Goal: Transaction & Acquisition: Download file/media

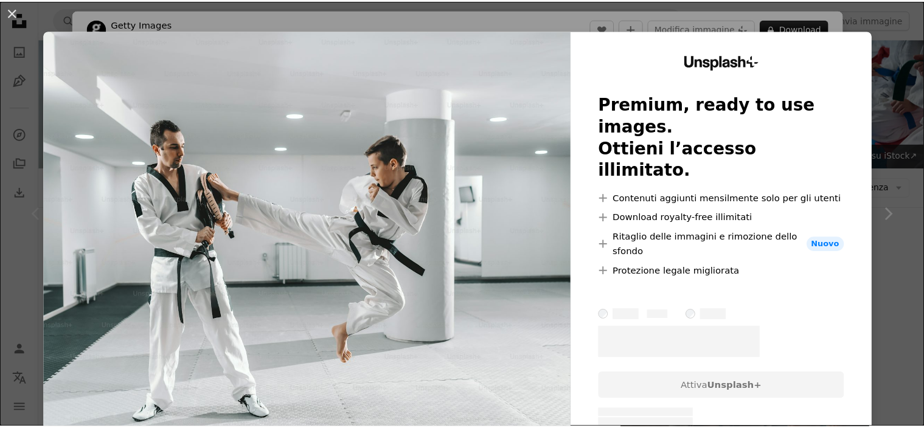
scroll to position [1155, 0]
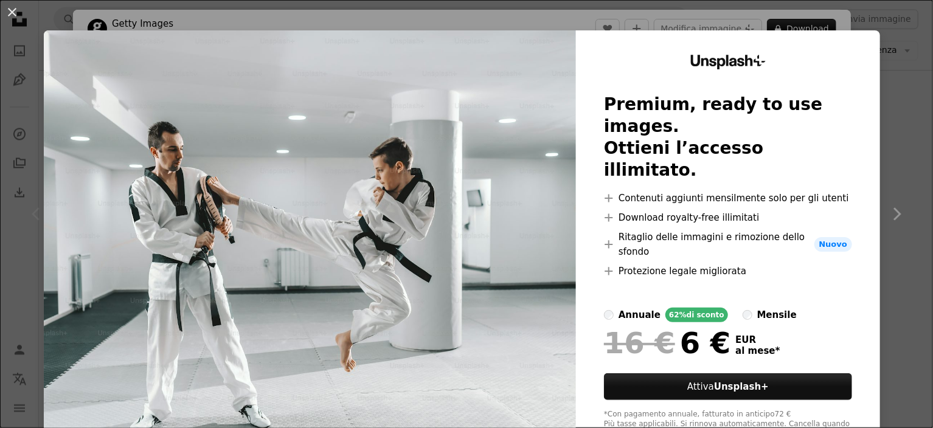
drag, startPoint x: 904, startPoint y: 174, endPoint x: 880, endPoint y: 188, distance: 27.2
click at [902, 173] on div "An X shape Unsplash+ Premium, ready to use images. Ottieni l’accesso illimitato…" at bounding box center [466, 214] width 933 height 428
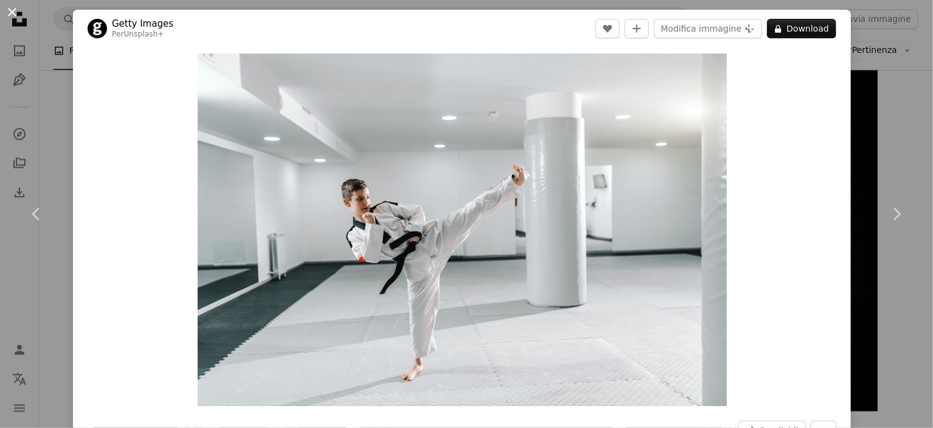
click at [10, 16] on button "An X shape" at bounding box center [12, 12] width 15 height 15
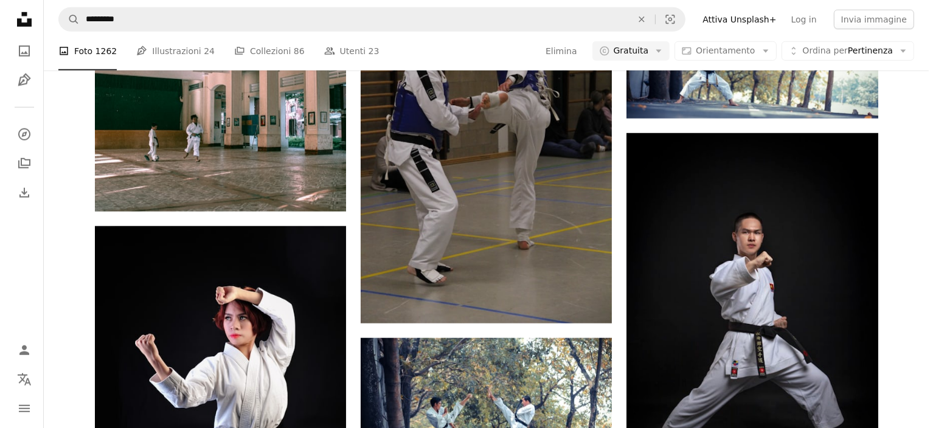
scroll to position [1216, 0]
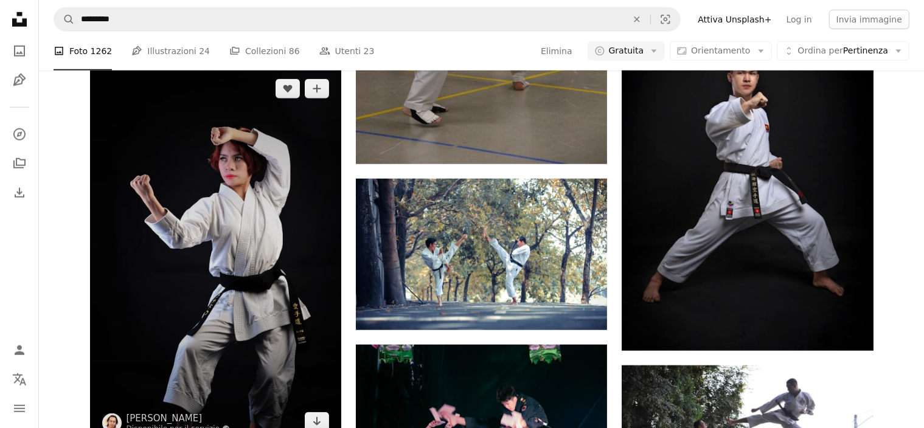
click at [316, 221] on img at bounding box center [215, 255] width 251 height 377
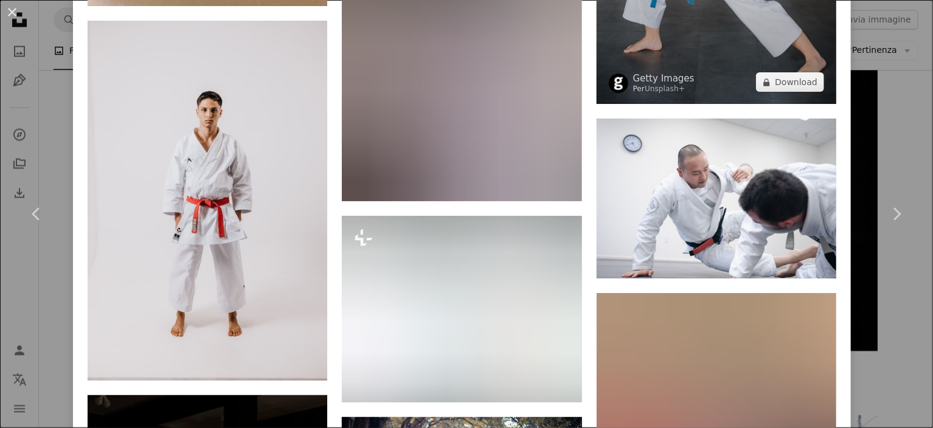
scroll to position [7093, 0]
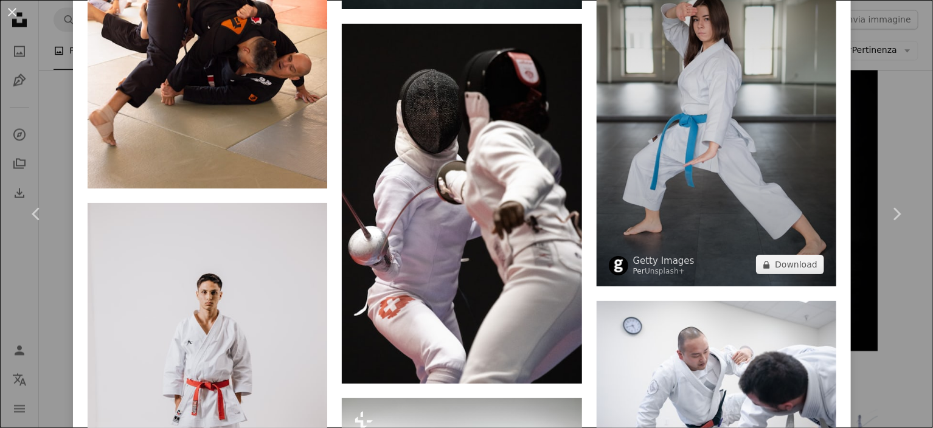
click at [661, 118] on img at bounding box center [716, 100] width 240 height 373
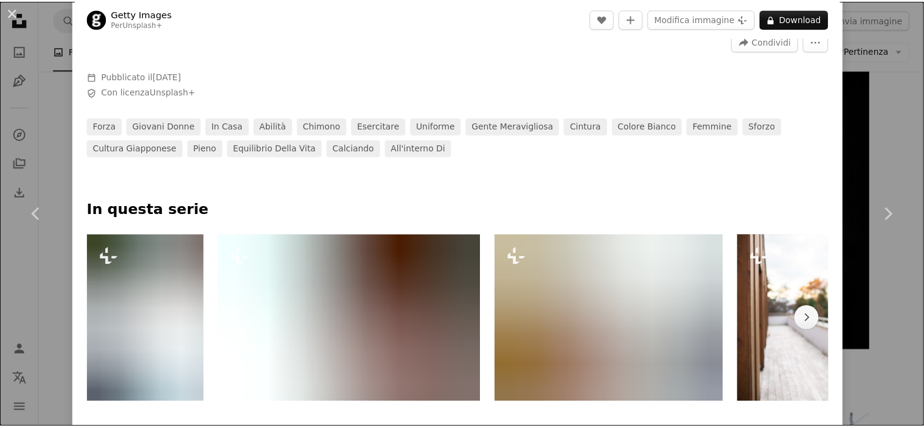
scroll to position [608, 0]
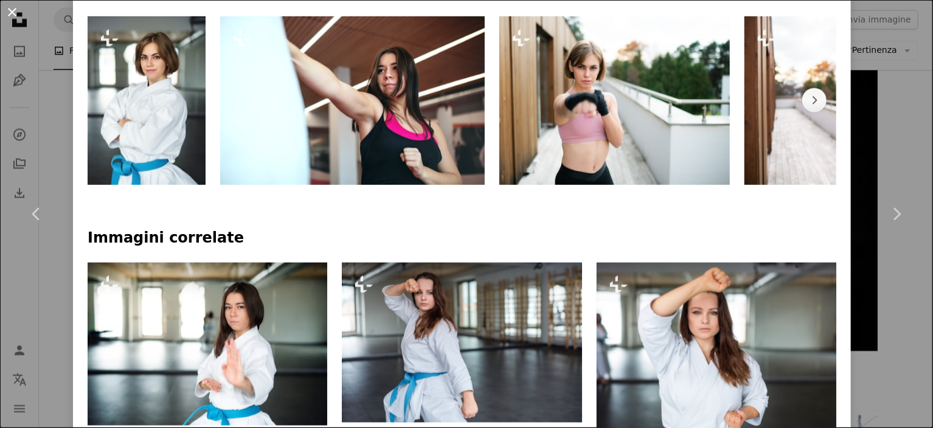
click at [12, 10] on button "An X shape" at bounding box center [12, 12] width 15 height 15
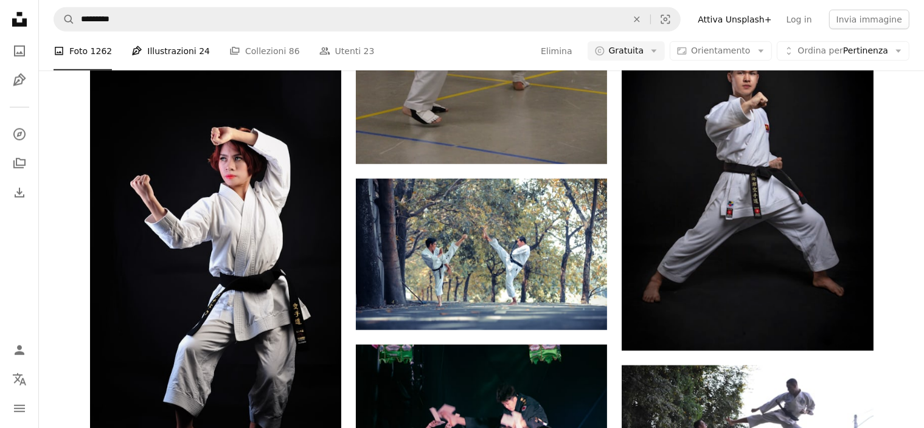
click at [159, 54] on link "Pen Tool Illustrazioni 24" at bounding box center [170, 51] width 78 height 39
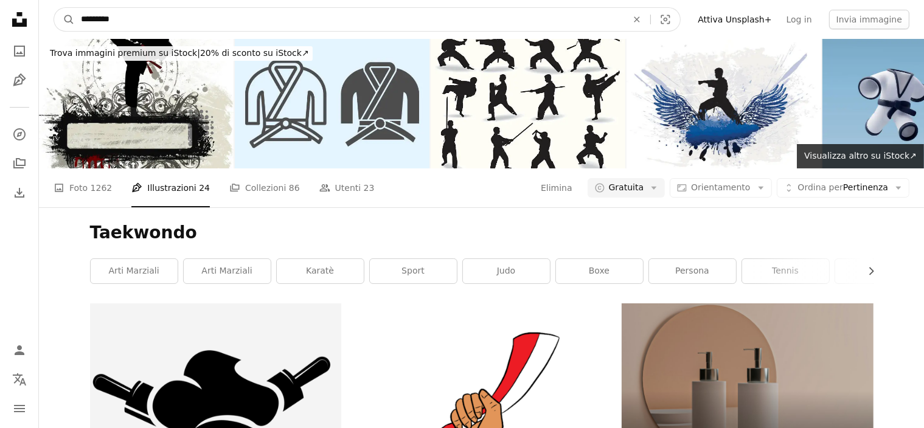
click at [174, 19] on input "*********" at bounding box center [349, 19] width 548 height 23
click at [54, 8] on button "A magnifying glass" at bounding box center [64, 19] width 21 height 23
